Goal: Communication & Community: Answer question/provide support

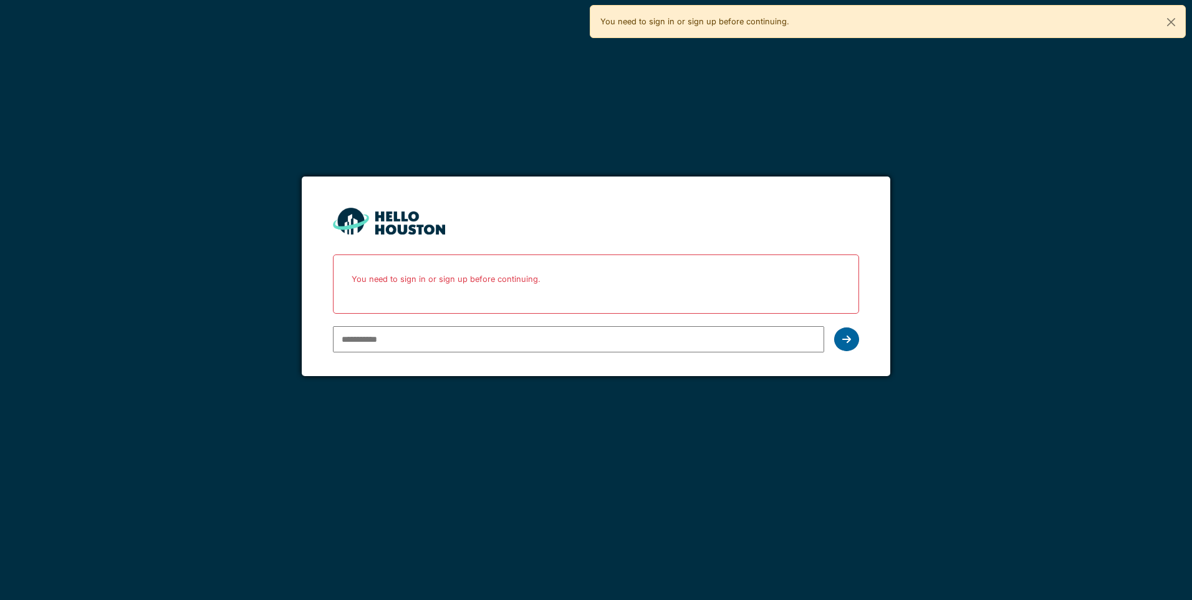
type input "**********"
click at [838, 336] on div at bounding box center [846, 339] width 25 height 24
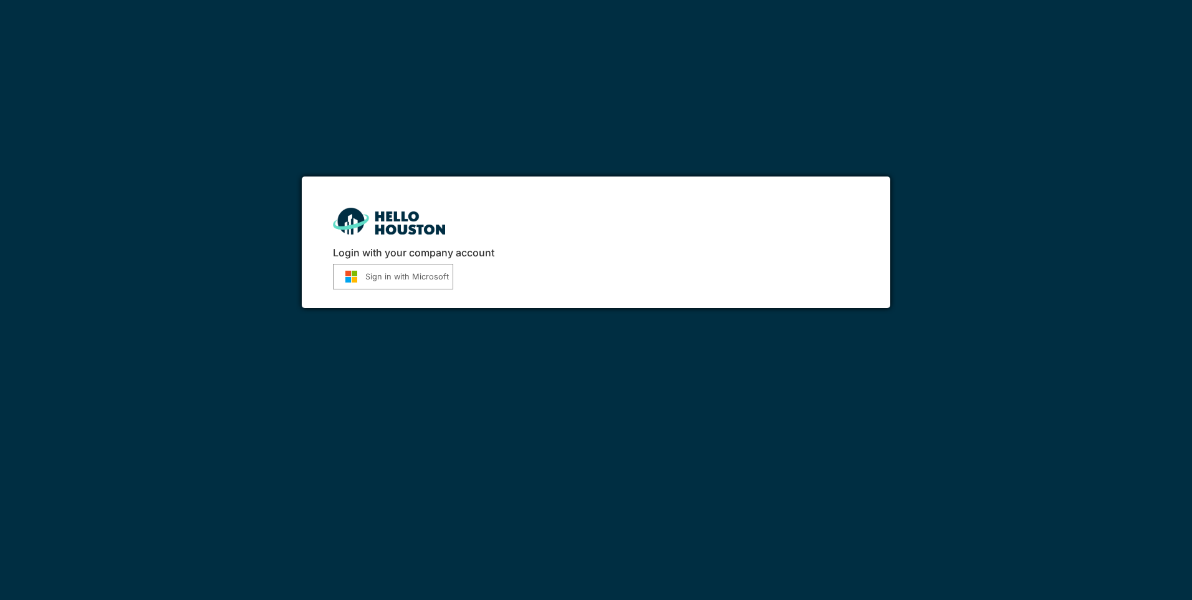
click at [415, 281] on button "Sign in with Microsoft" at bounding box center [393, 277] width 120 height 26
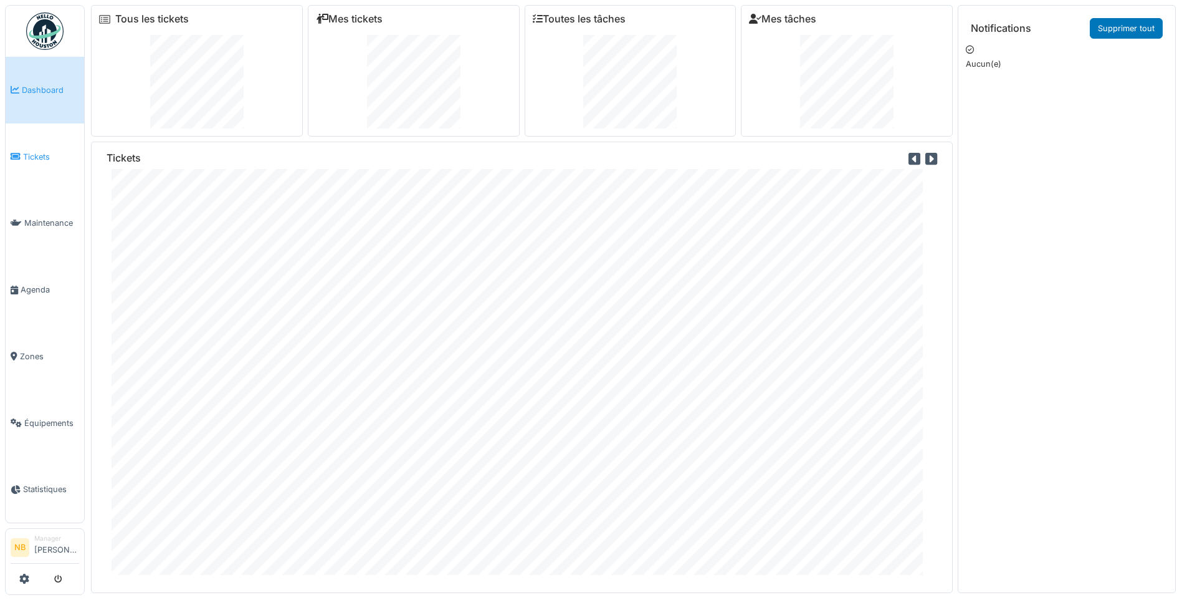
drag, startPoint x: 0, startPoint y: 0, endPoint x: 19, endPoint y: 151, distance: 152.7
click at [19, 152] on icon at bounding box center [16, 156] width 10 height 9
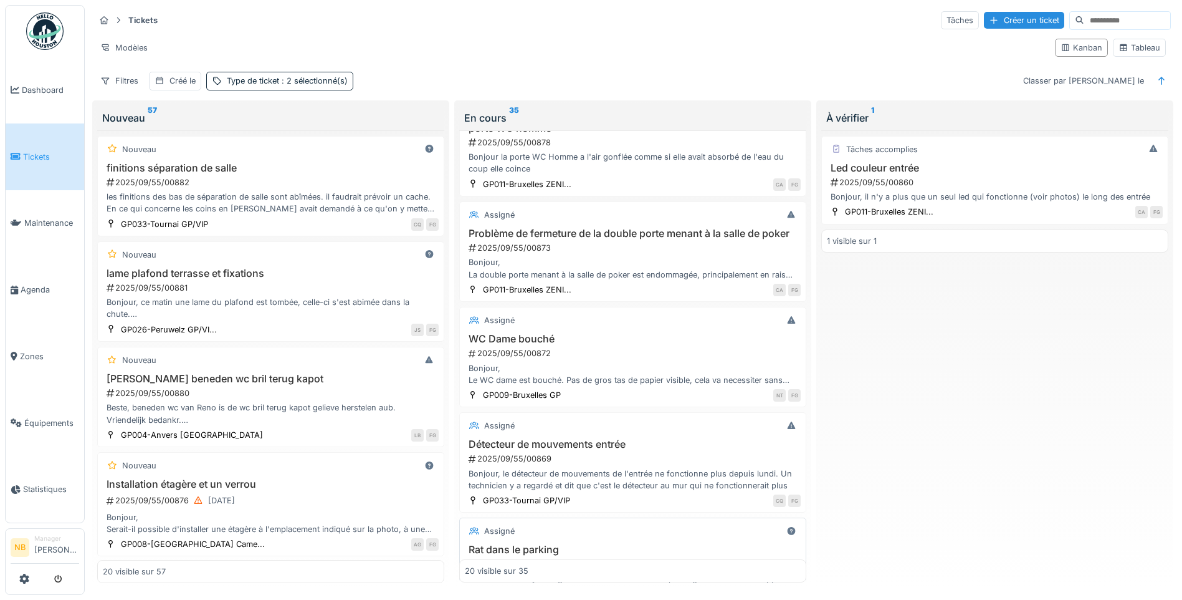
scroll to position [291, 0]
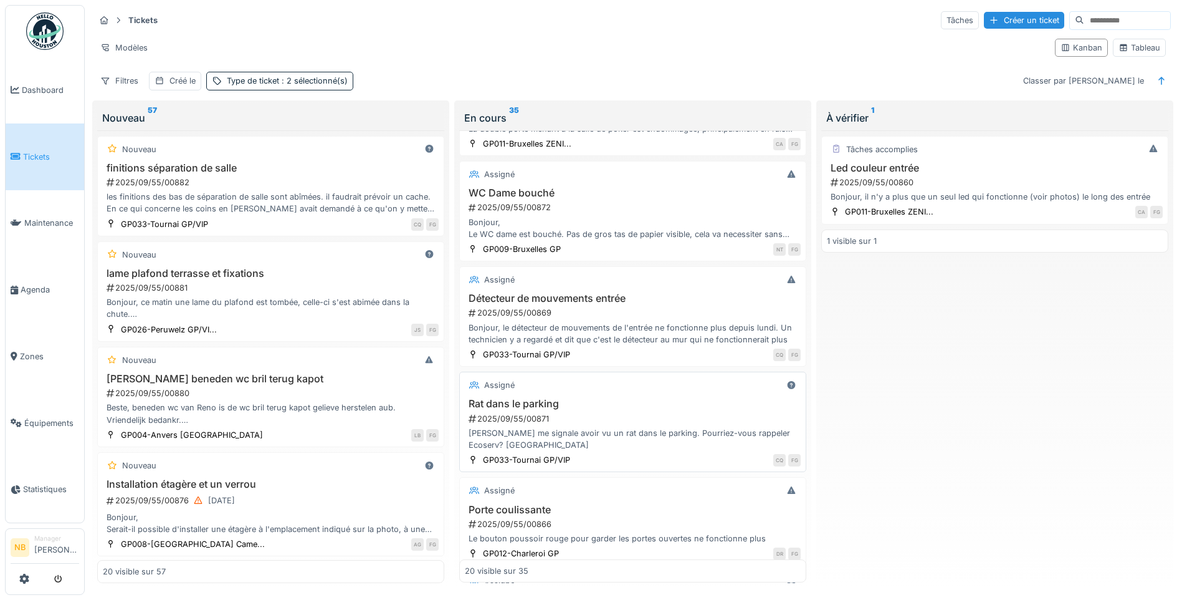
click at [649, 446] on div "[PERSON_NAME] me signale avoir vu un rat dans le parking. Pourriez-vous rappele…" at bounding box center [633, 439] width 336 height 24
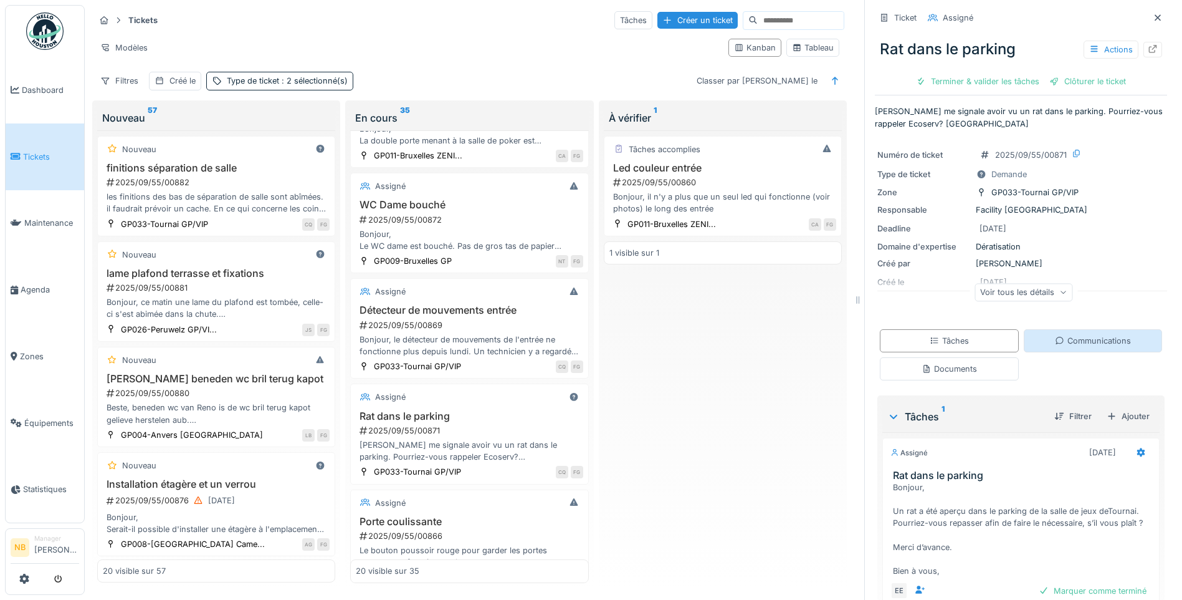
click at [1070, 352] on div "Communications" at bounding box center [1093, 340] width 139 height 23
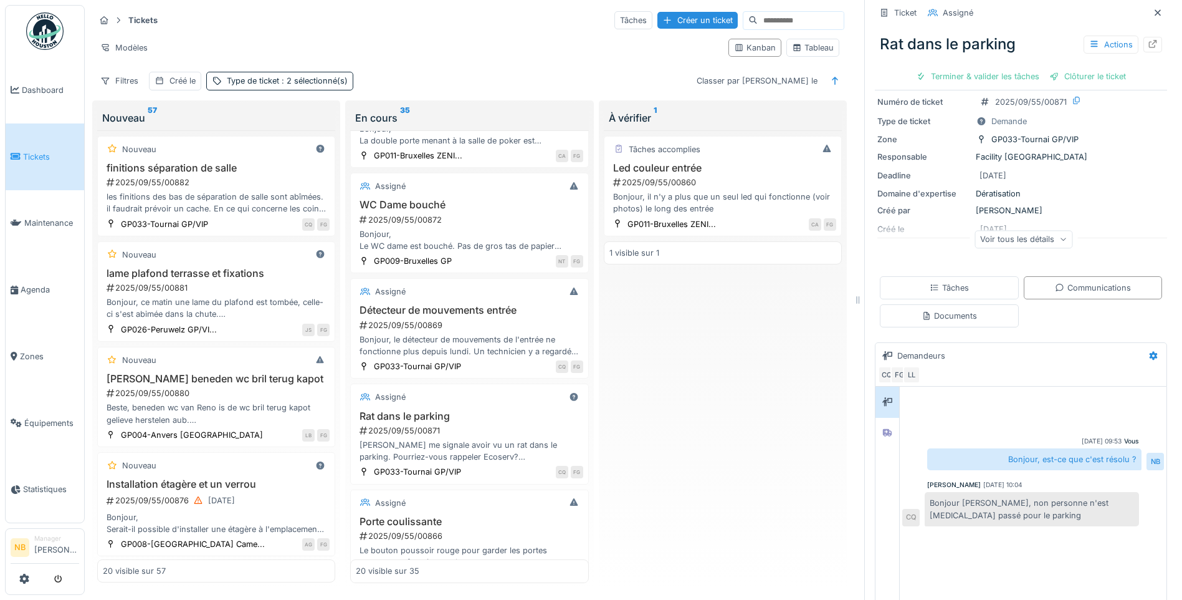
scroll to position [68, 0]
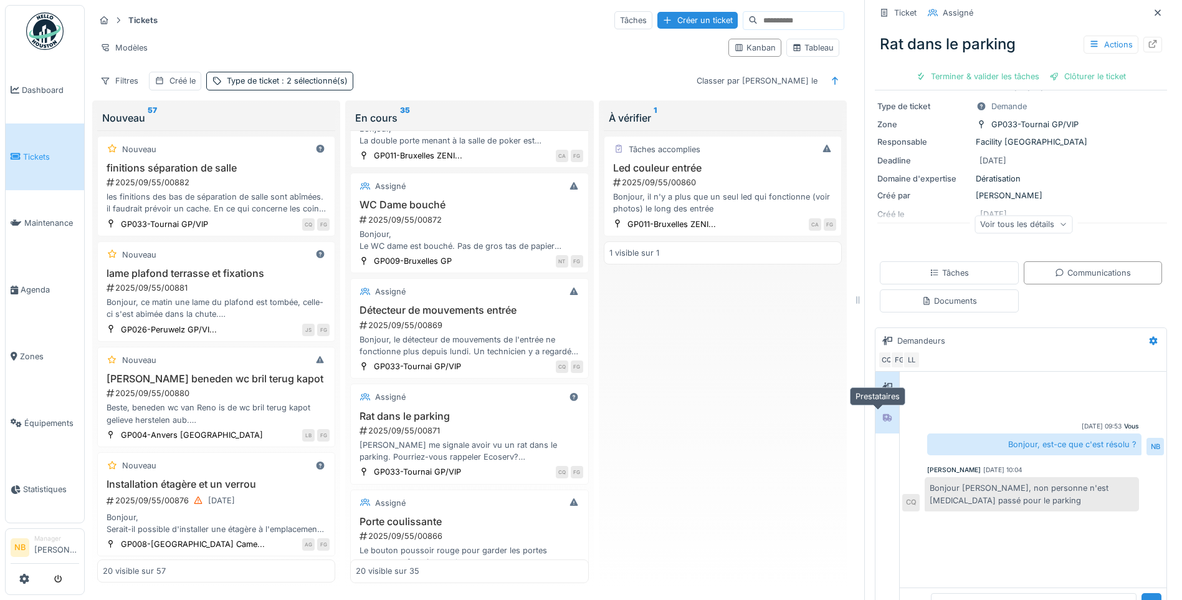
click at [883, 412] on div at bounding box center [888, 418] width 10 height 12
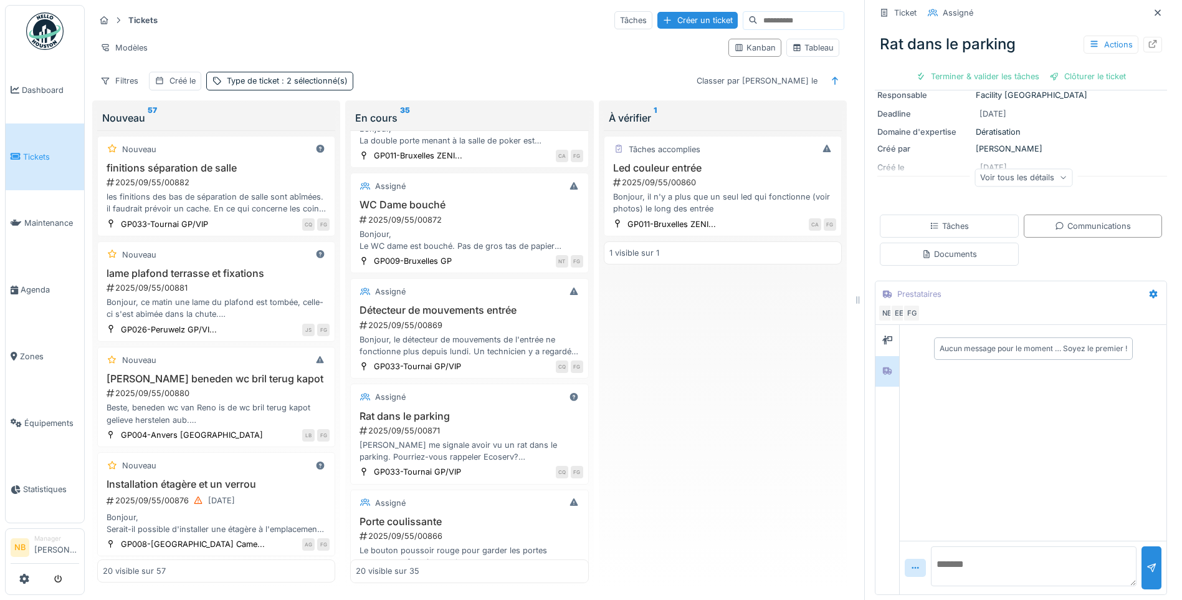
scroll to position [117, 0]
click at [957, 546] on textarea at bounding box center [1034, 566] width 206 height 40
click at [1078, 557] on textarea "**********" at bounding box center [1029, 566] width 196 height 40
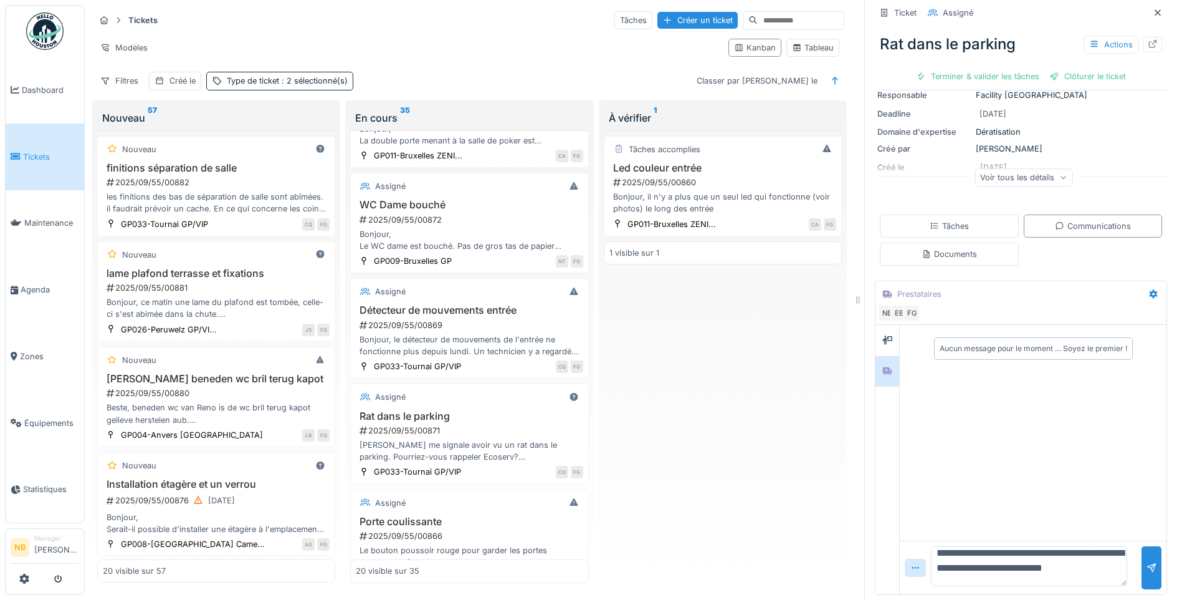
click at [1028, 567] on textarea "**********" at bounding box center [1029, 566] width 196 height 40
click at [1003, 546] on textarea "**********" at bounding box center [1029, 566] width 196 height 40
click at [1025, 563] on textarea "**********" at bounding box center [1029, 566] width 196 height 40
type textarea "**********"
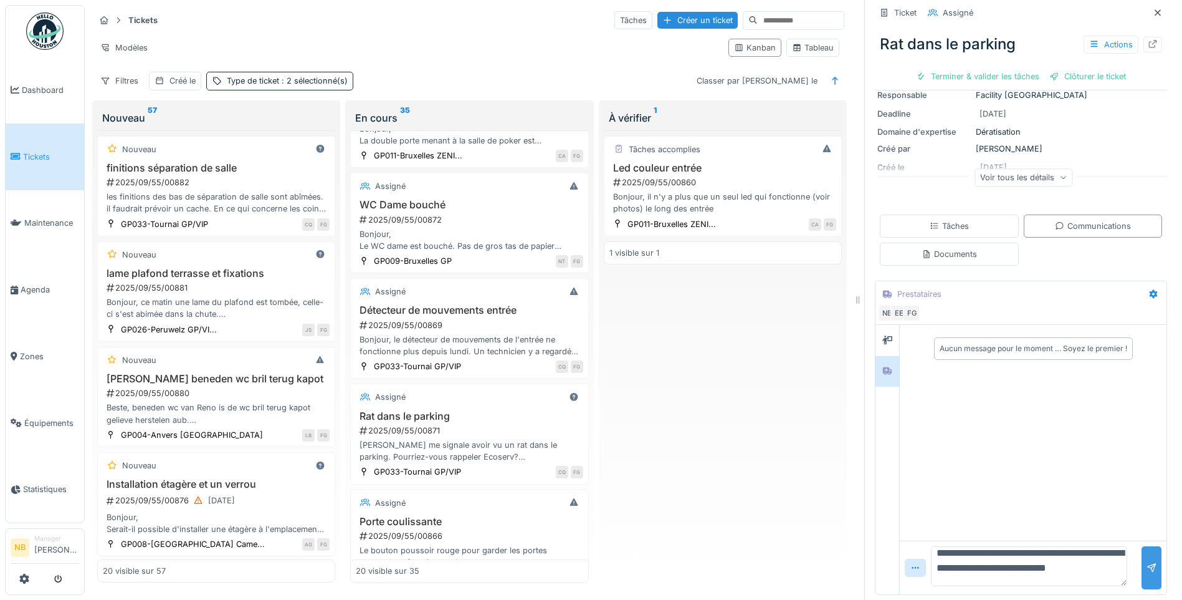
click at [1142, 553] on div at bounding box center [1152, 567] width 20 height 43
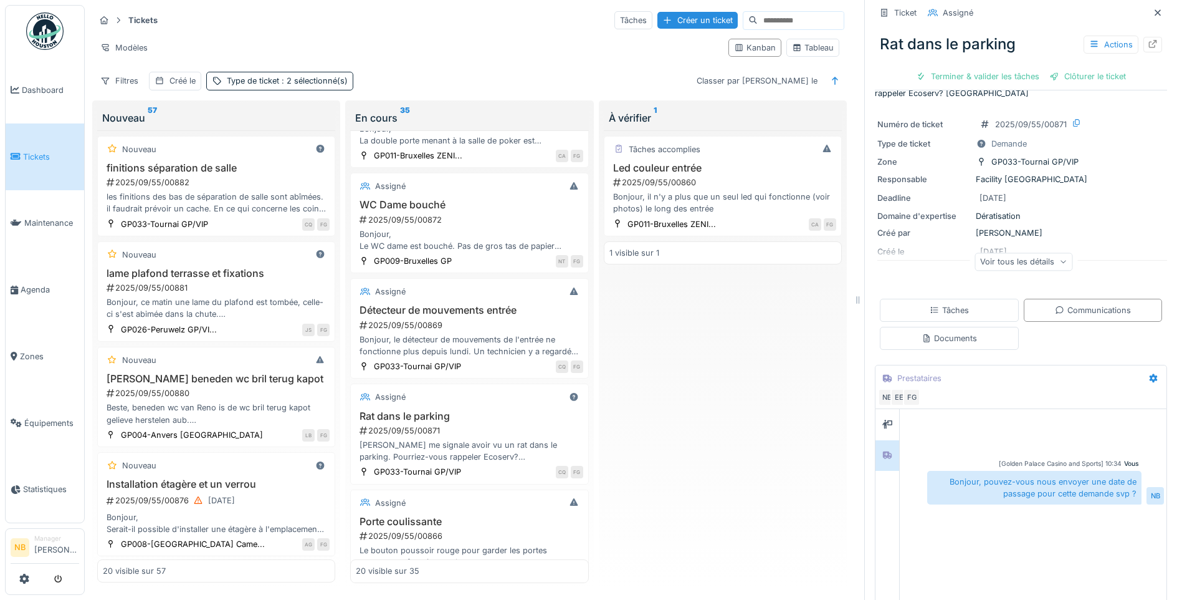
scroll to position [0, 0]
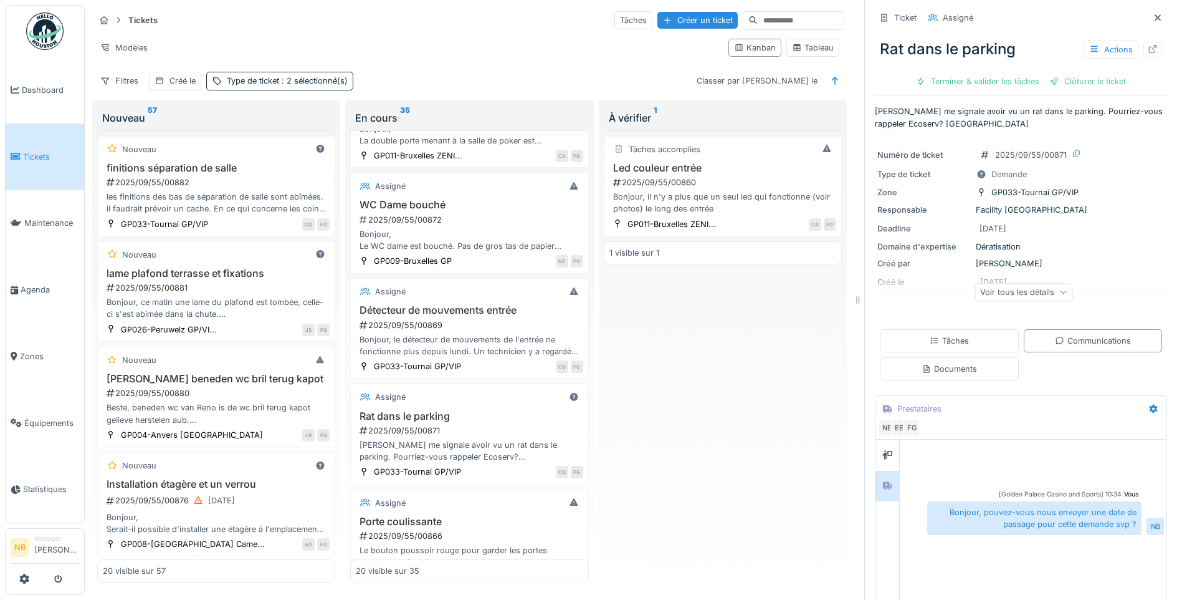
click at [988, 283] on div "Voir tous les détails" at bounding box center [1024, 292] width 98 height 18
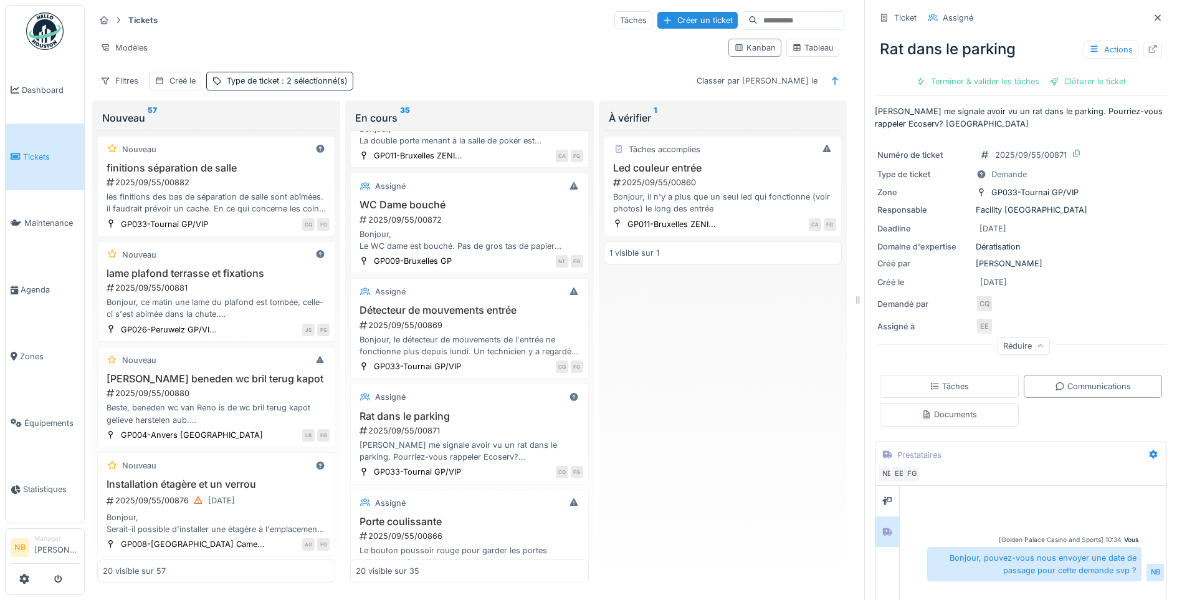
click at [865, 484] on div "Ticket Assigné Rat dans le parking Actions Terminer & valider les tâches Clôtur…" at bounding box center [1021, 300] width 313 height 600
click at [876, 486] on div at bounding box center [888, 501] width 24 height 31
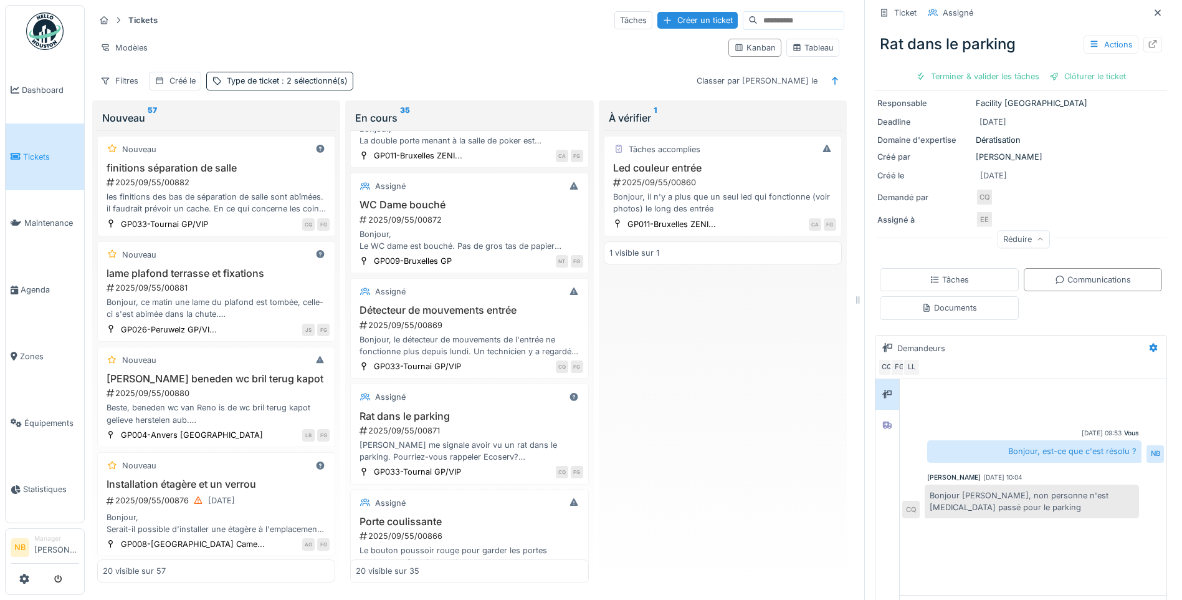
scroll to position [161, 0]
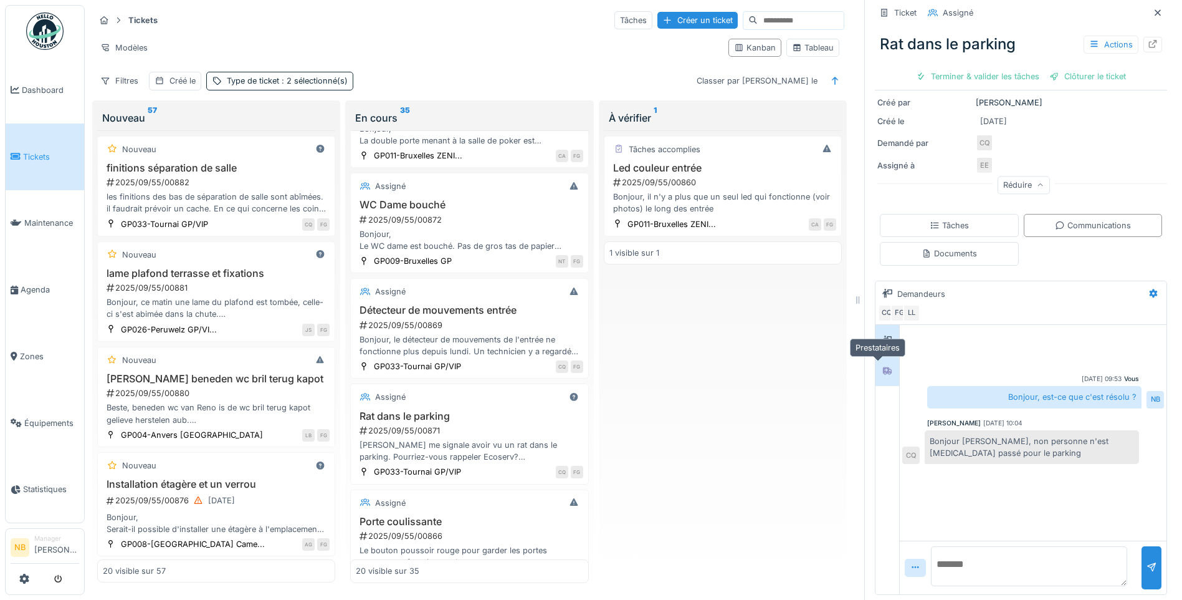
click at [878, 363] on div at bounding box center [887, 371] width 19 height 16
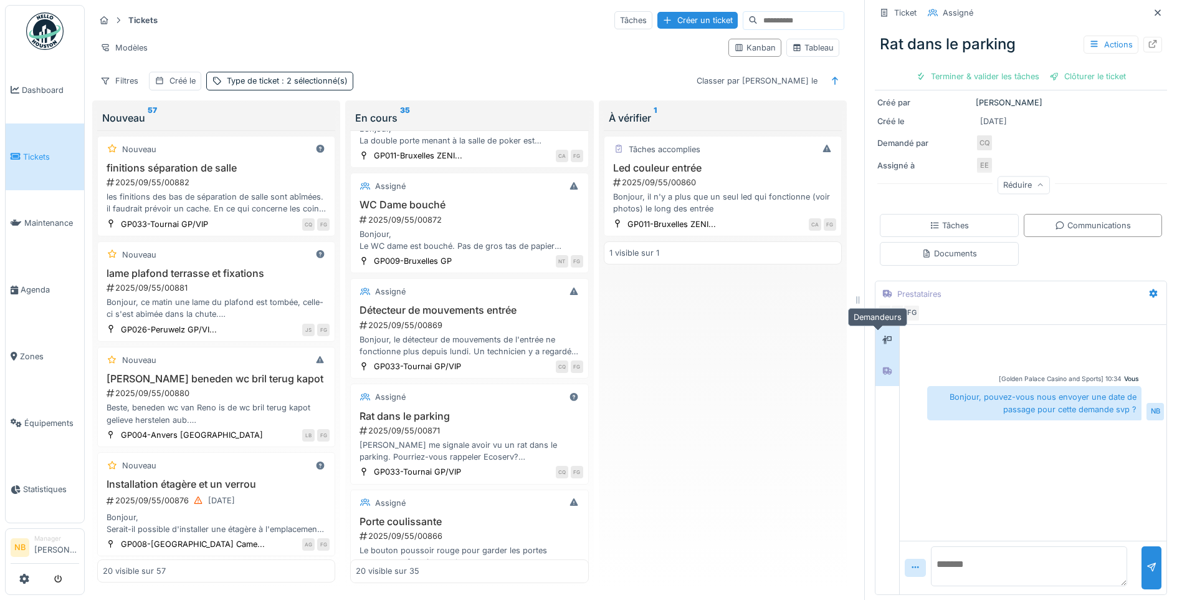
click at [883, 335] on div at bounding box center [888, 340] width 10 height 12
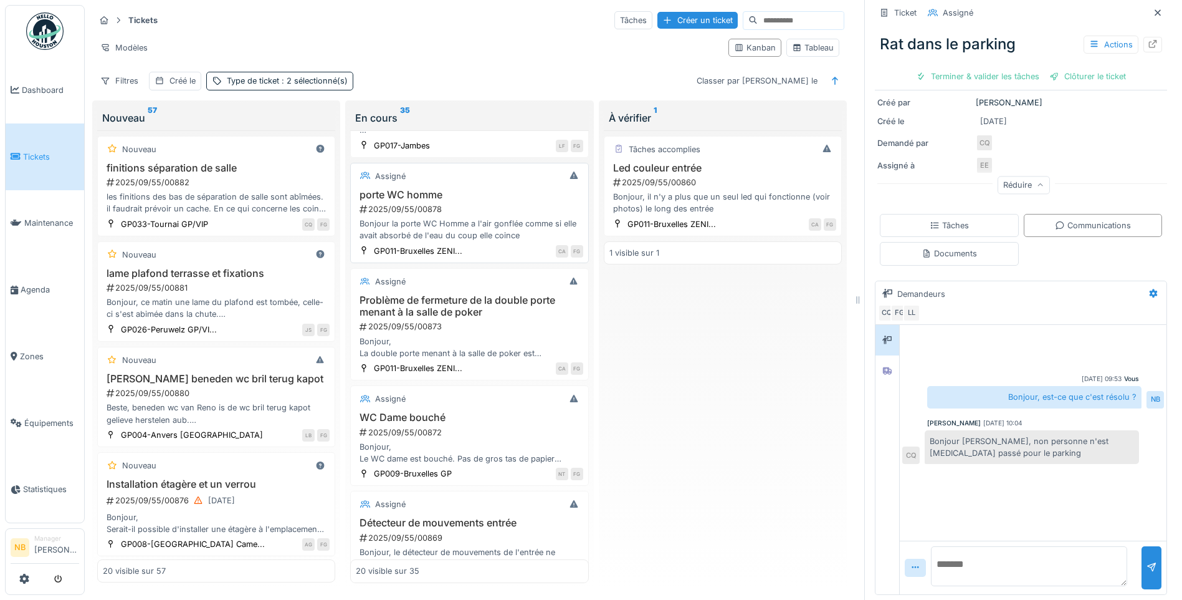
scroll to position [0, 0]
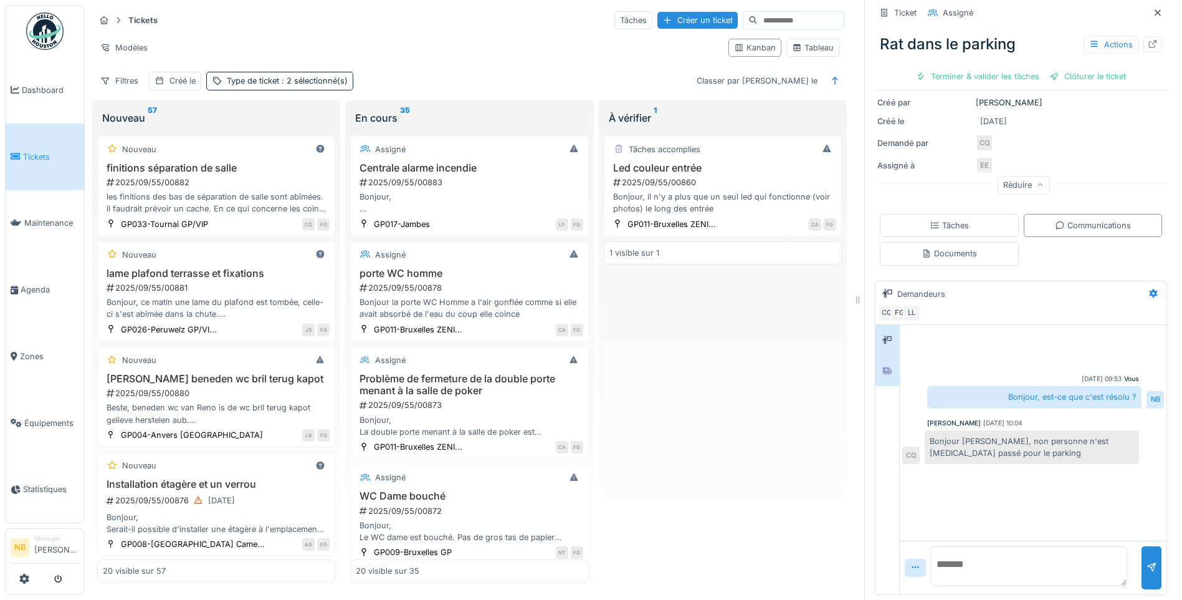
click at [883, 366] on icon at bounding box center [888, 370] width 10 height 8
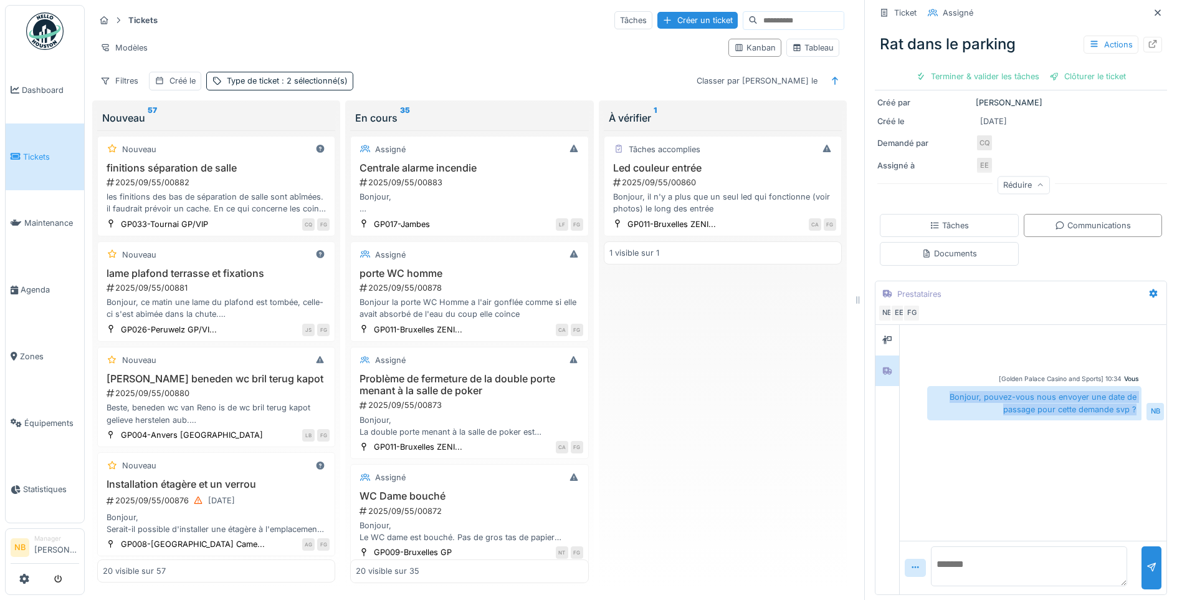
drag, startPoint x: 951, startPoint y: 388, endPoint x: 1119, endPoint y: 407, distance: 169.4
click at [1119, 407] on div "Bonjour, pouvez-vous nous envoyer une date de passage pour cette demande svp ?" at bounding box center [1034, 403] width 214 height 34
copy div "Bonjour, pouvez-vous nous envoyer une date de passage pour cette demande svp ?"
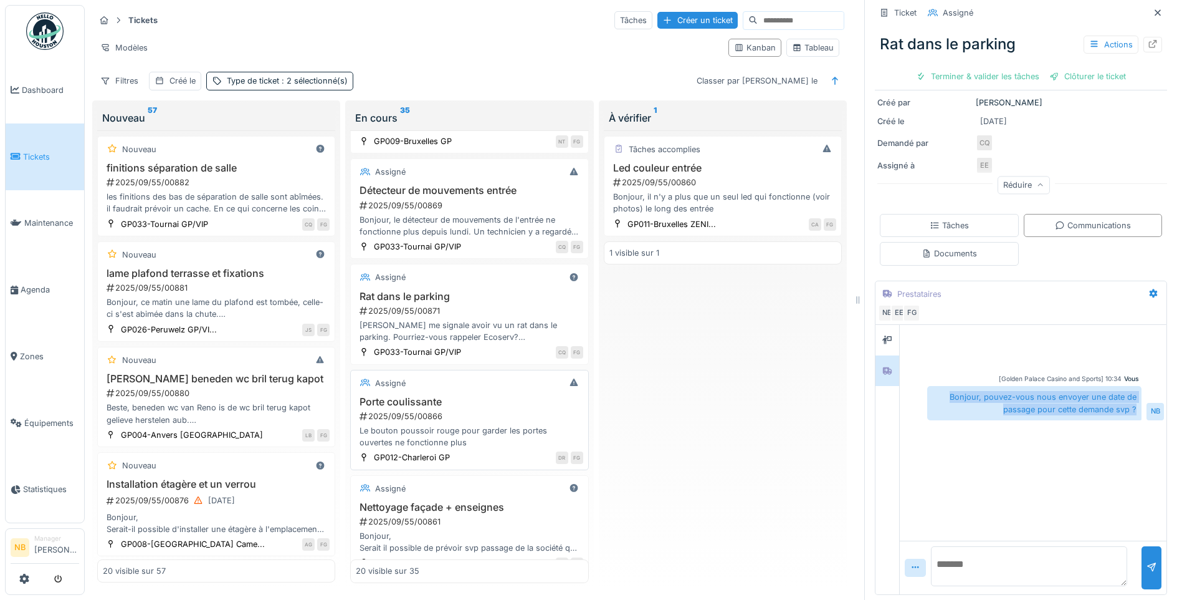
scroll to position [436, 0]
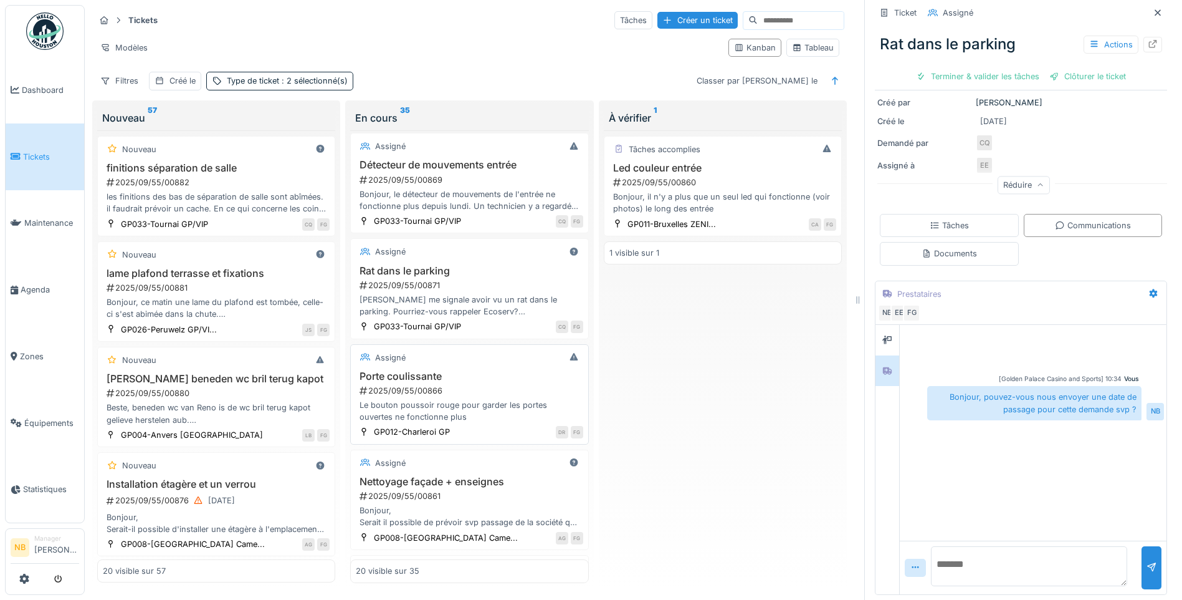
click at [484, 400] on div "Le bouton poussoir rouge pour garder les portes ouvertes ne fonctionne plus" at bounding box center [469, 411] width 227 height 24
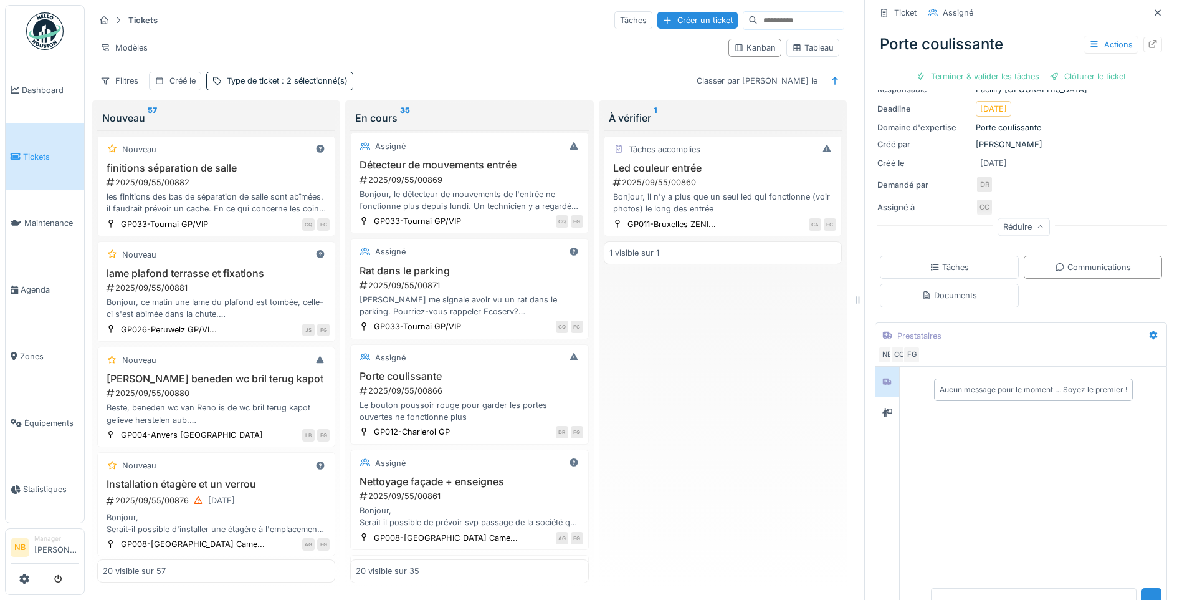
scroll to position [162, 0]
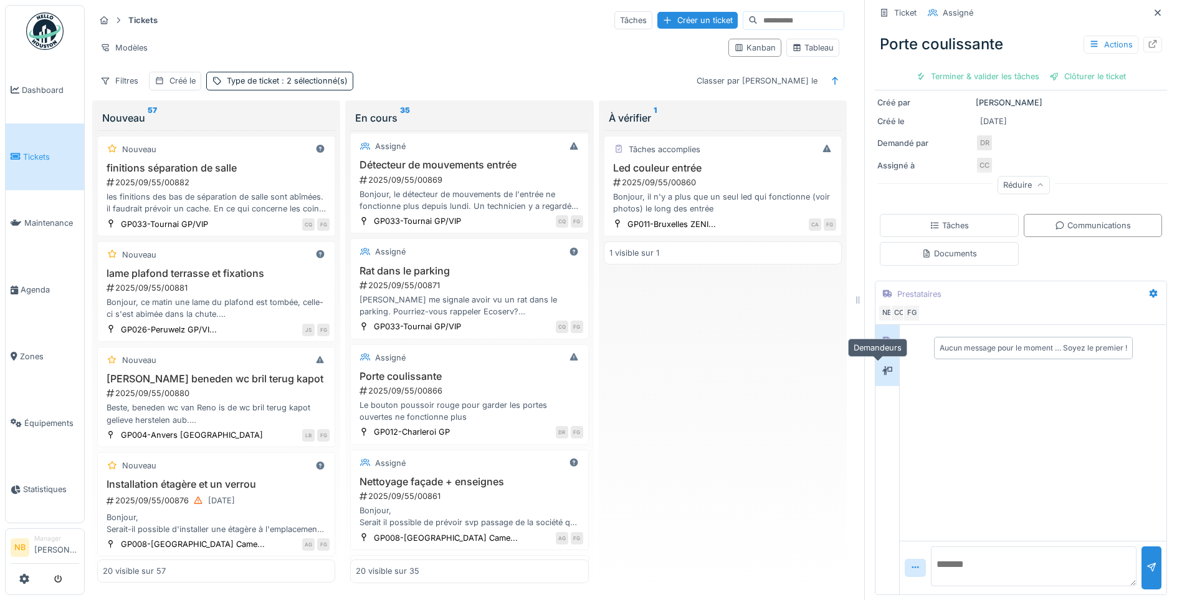
click at [883, 371] on icon at bounding box center [888, 370] width 10 height 9
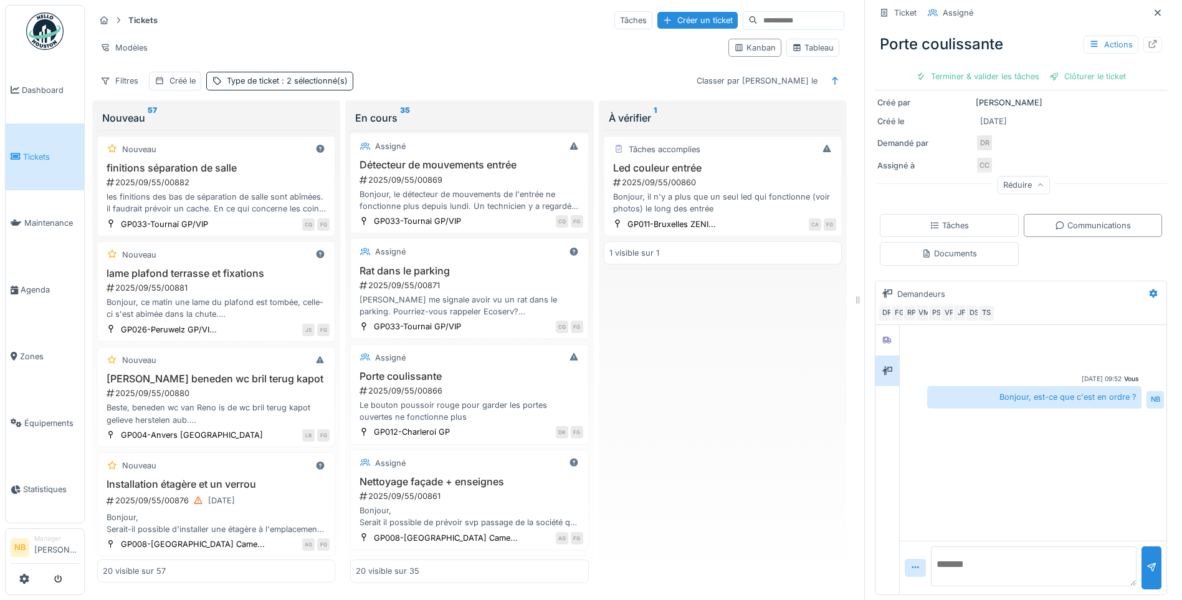
click at [975, 563] on textarea at bounding box center [1034, 566] width 206 height 40
click at [883, 343] on icon at bounding box center [888, 340] width 10 height 8
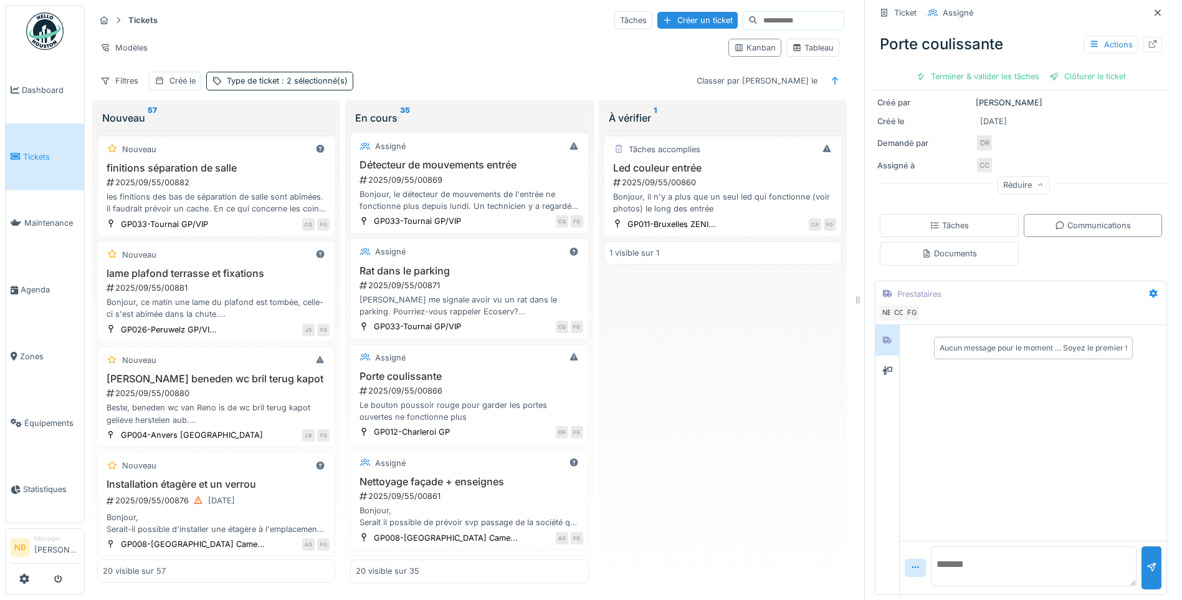
click at [960, 586] on div at bounding box center [1034, 567] width 206 height 43
click at [970, 550] on textarea at bounding box center [1034, 566] width 206 height 40
paste textarea "**********"
type textarea "**********"
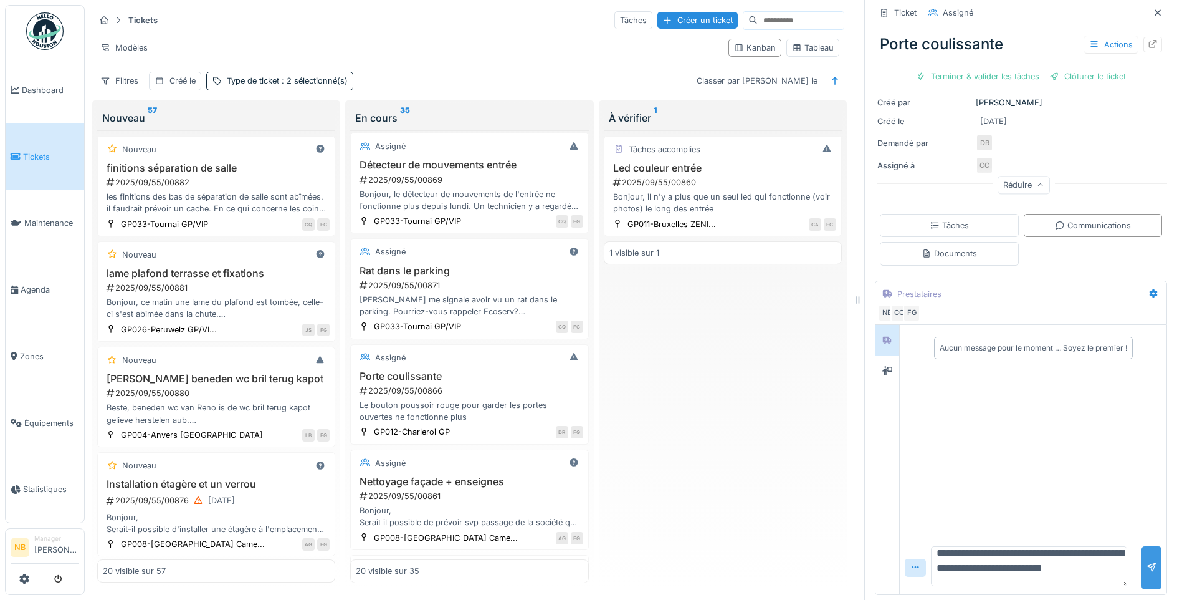
click at [1147, 563] on div at bounding box center [1152, 568] width 10 height 12
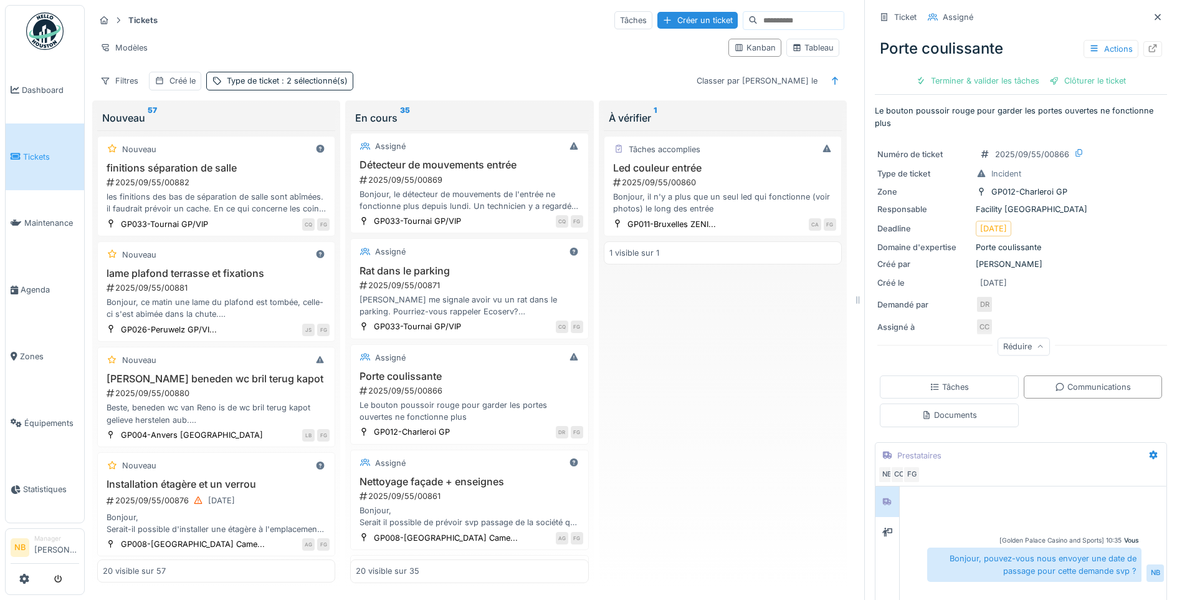
scroll to position [0, 0]
